Goal: Task Accomplishment & Management: Use online tool/utility

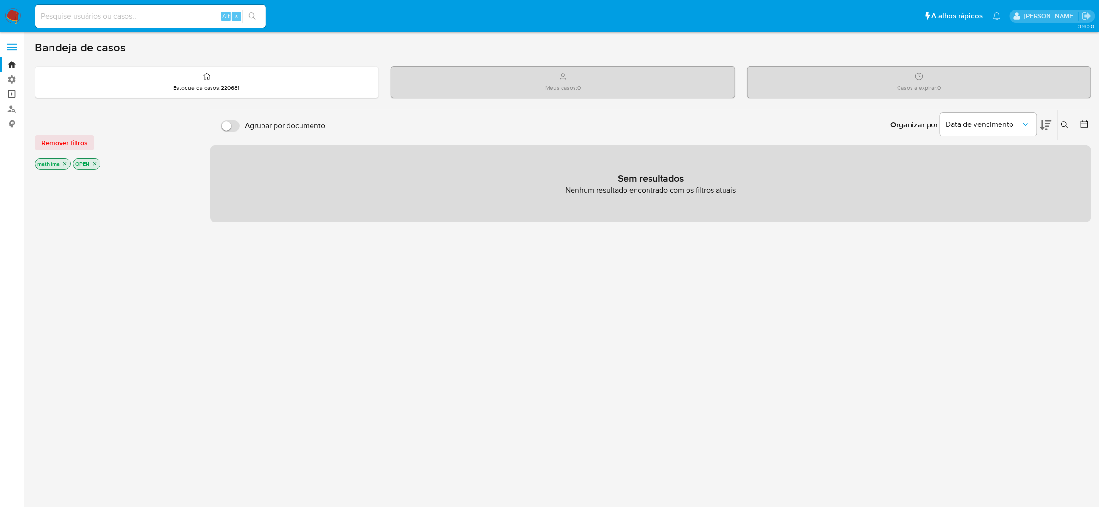
click at [12, 89] on link "Operações em massa" at bounding box center [57, 94] width 114 height 15
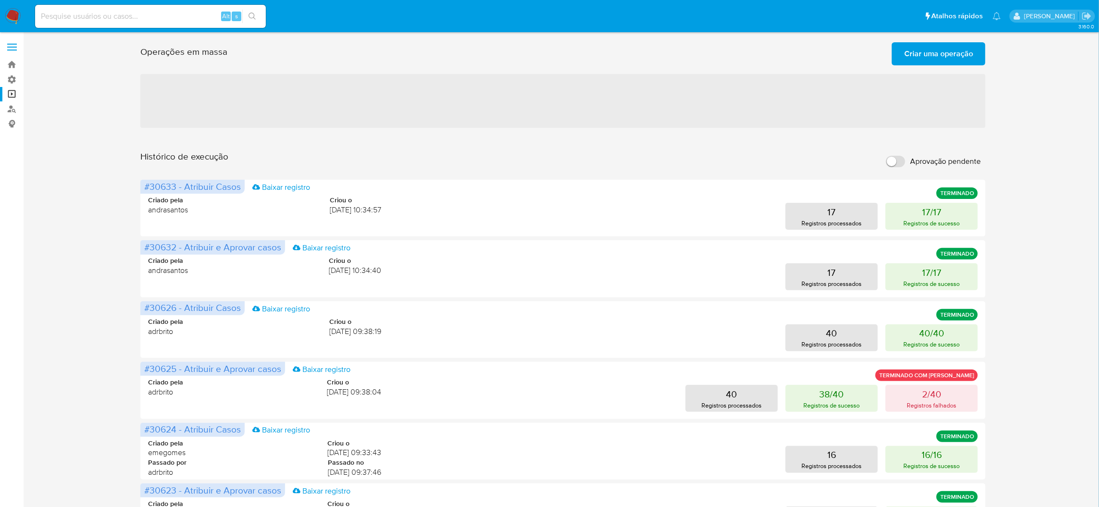
click at [918, 53] on span "Criar uma operação" at bounding box center [938, 53] width 69 height 21
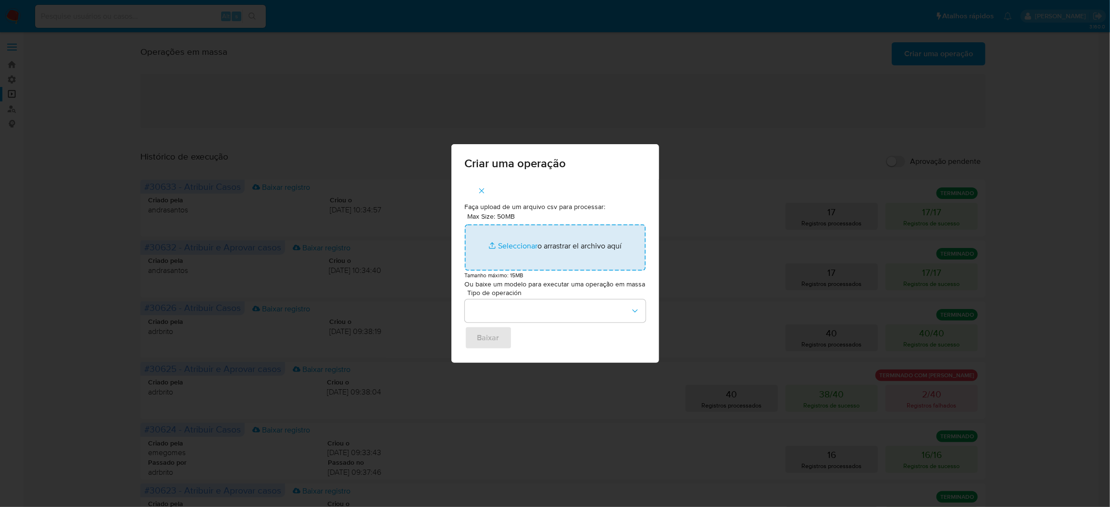
click at [542, 250] on input "Max Size: 50MB Seleccionar archivos" at bounding box center [555, 247] width 181 height 46
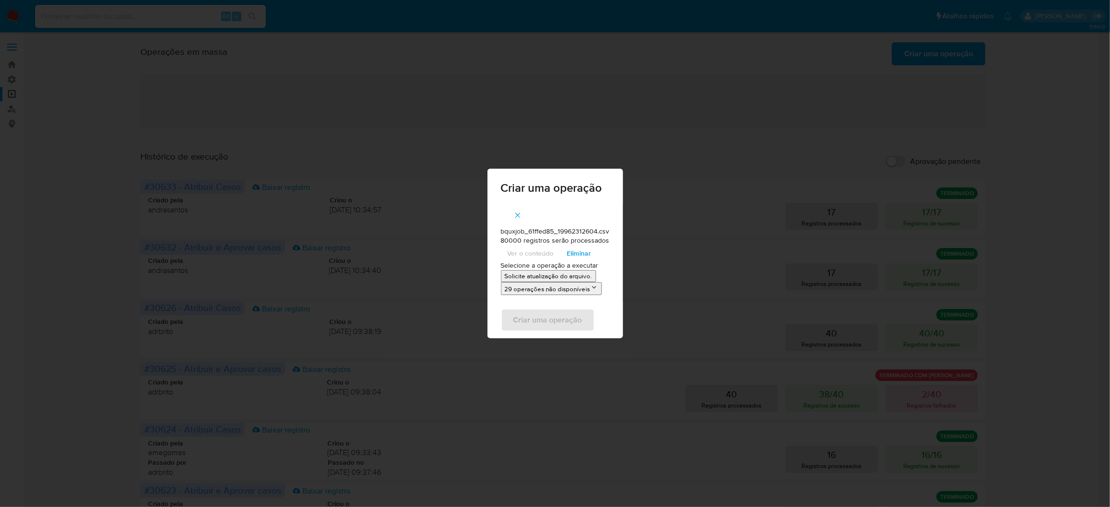
click at [552, 277] on p "Solicite atualização do arquivo." at bounding box center [548, 276] width 87 height 9
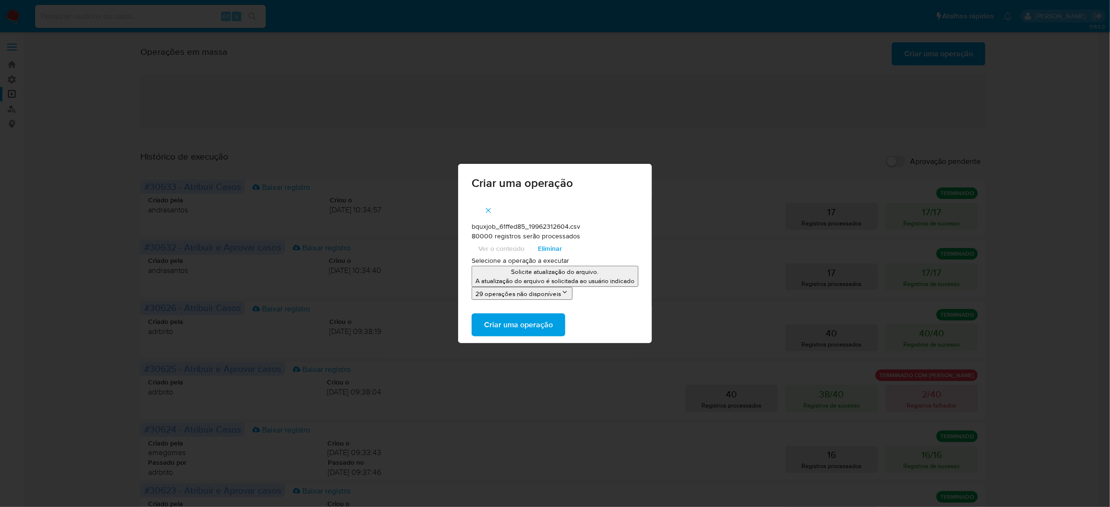
click at [549, 327] on span "Criar uma operação" at bounding box center [518, 324] width 69 height 21
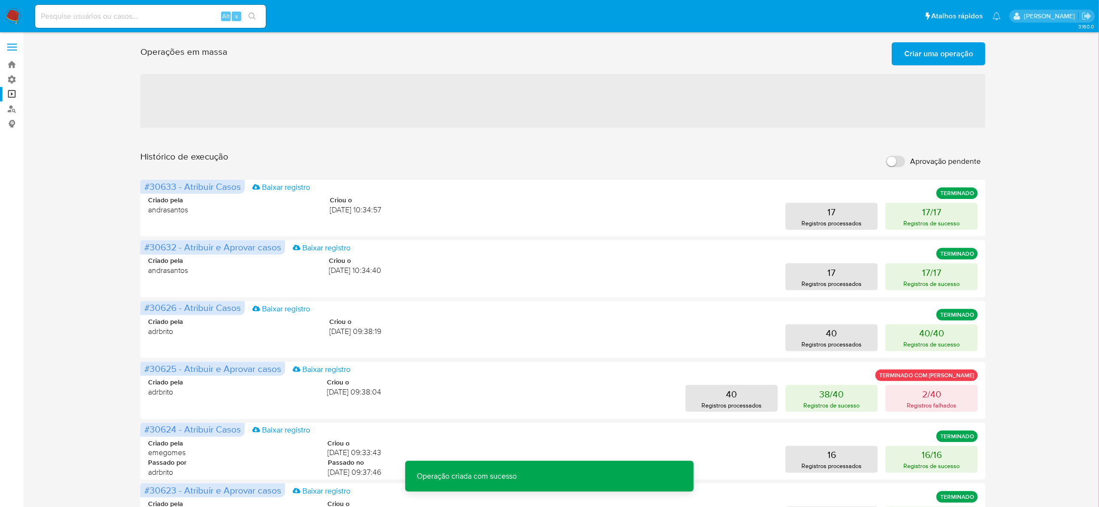
click at [948, 45] on span "Criar uma operação" at bounding box center [938, 53] width 69 height 21
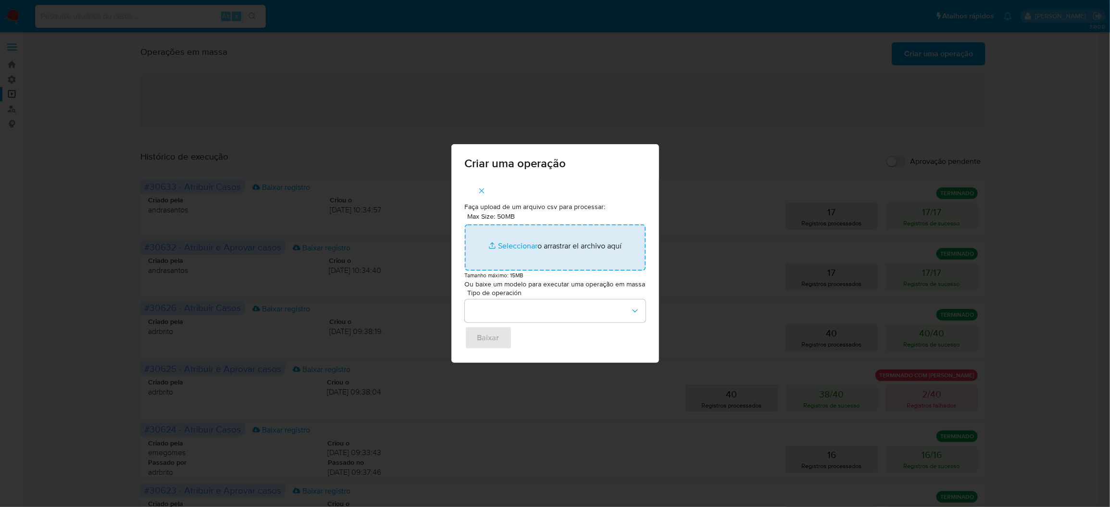
click at [512, 235] on input "Max Size: 50MB Seleccionar archivos" at bounding box center [555, 247] width 181 height 46
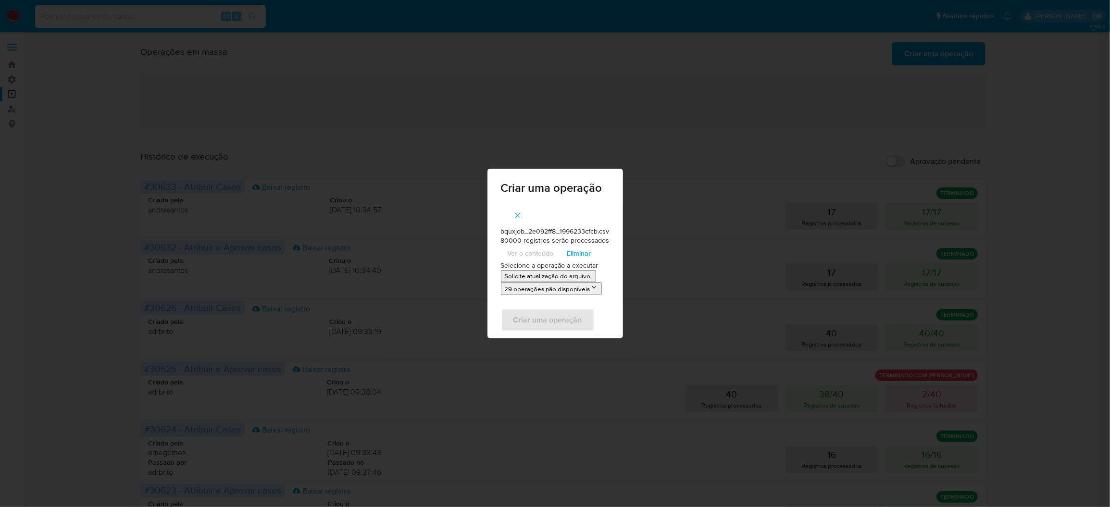
click at [526, 276] on p "Solicite atualização do arquivo." at bounding box center [548, 276] width 87 height 9
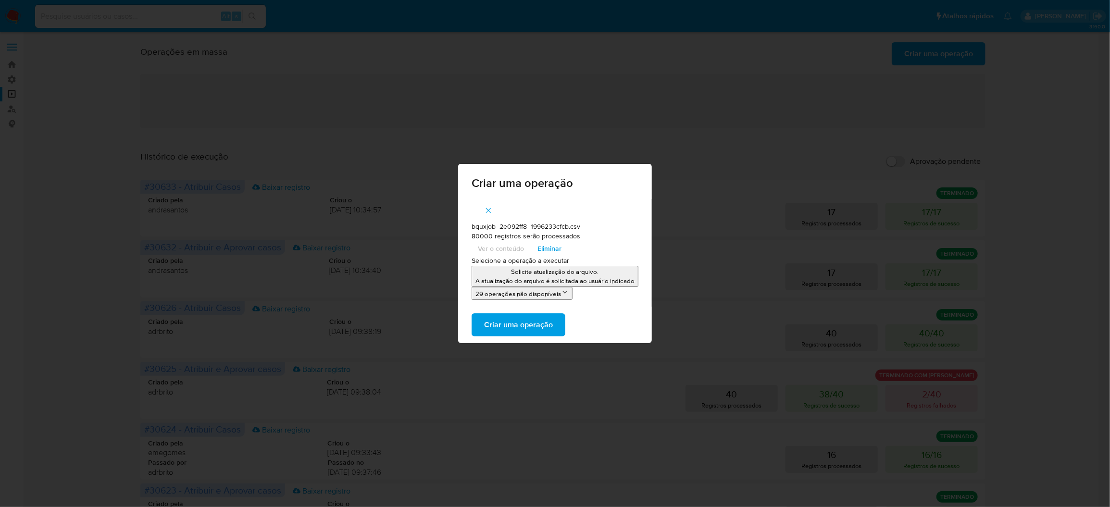
click at [539, 322] on span "Criar uma operação" at bounding box center [518, 324] width 69 height 21
